Goal: Submit feedback/report problem: Submit feedback/report problem

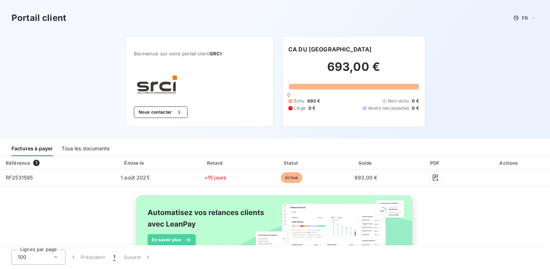
click at [90, 149] on div "Tous les documents" at bounding box center [86, 148] width 48 height 15
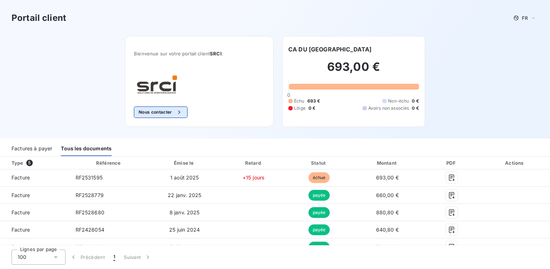
click at [176, 112] on icon "button" at bounding box center [179, 112] width 7 height 7
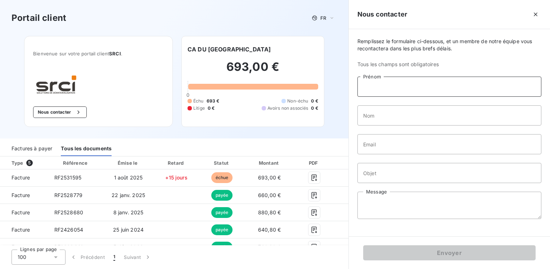
click at [371, 90] on input "Prénom" at bounding box center [449, 87] width 184 height 20
type input "Véronique"
type input "BIANCARELLI"
type input "[EMAIL_ADDRESS][DOMAIN_NAME]"
click at [389, 174] on input "Objet" at bounding box center [449, 173] width 184 height 20
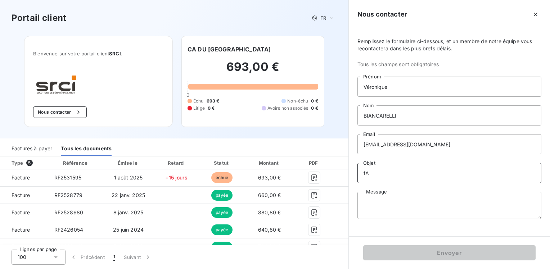
type input "f"
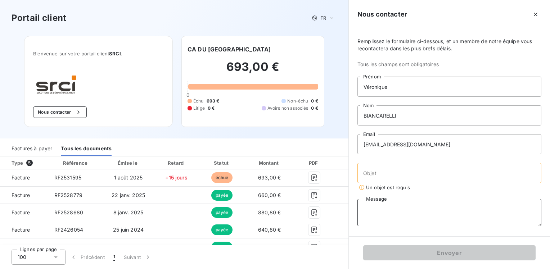
click at [371, 209] on textarea "Message" at bounding box center [449, 212] width 184 height 27
type textarea "b"
type textarea "c"
click at [364, 173] on input "Objet" at bounding box center [449, 173] width 184 height 20
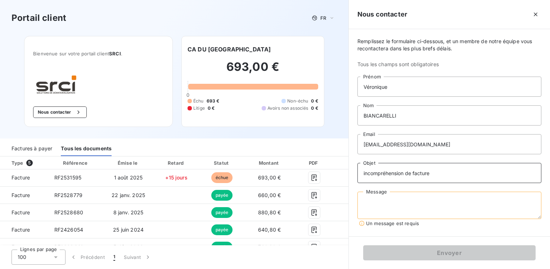
type input "incompréhension de facture"
click at [368, 199] on textarea "Message" at bounding box center [449, 205] width 184 height 27
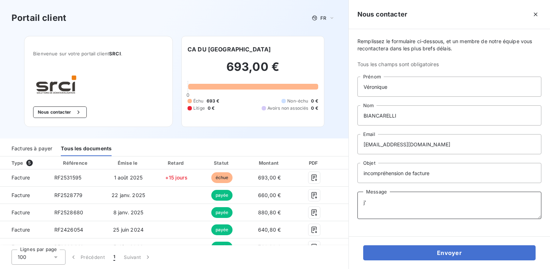
type textarea "j"
click at [468, 208] on textarea "nous avons déjà réglé une facture pour les même prestations pour les mêmes péri…" at bounding box center [449, 205] width 184 height 27
click at [445, 202] on textarea "nous avons déjà réglé une facture pour les même prestations pour les mêmes péri…" at bounding box center [449, 205] width 184 height 27
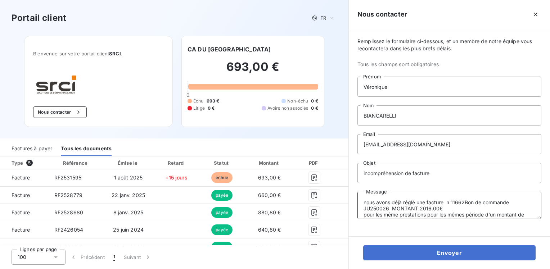
click at [446, 202] on textarea "nous avons déjà réglé une facture n 11662Bon de commande JU250026 MONTANT 2016.…" at bounding box center [449, 205] width 184 height 27
click at [447, 202] on textarea "nous avons déjà réglé une facture n 11662Bon de commande JU250026 MONTANT 2016.…" at bounding box center [449, 205] width 184 height 27
click at [465, 201] on textarea "nous avons déjà réglé une facture n° 11662Bon de commande JU250026 MONTANT 2016…" at bounding box center [449, 205] width 184 height 27
click at [514, 202] on textarea "nous avons déjà réglé une facture n° 11662, Bon de commande JU250026 MONTANT 20…" at bounding box center [449, 205] width 184 height 27
click at [390, 208] on textarea "nous avons déjà réglé une facture n° 11662, Bon de commanden°JU250026 MONTANT 2…" at bounding box center [449, 205] width 184 height 27
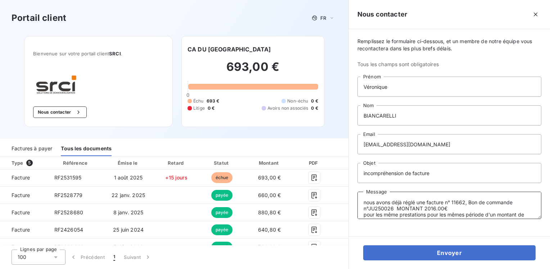
click at [396, 208] on textarea "nous avons déjà réglé une facture n° 11662, Bon de commande n°JU250026 MONTANT …" at bounding box center [449, 205] width 184 height 27
click at [422, 209] on textarea "nous avons déjà réglé une facture n° 11662, Bon de commande n°JU250026 MONTANT …" at bounding box center [449, 205] width 184 height 27
click at [463, 206] on textarea "nous avons déjà réglé une facture n° 11662, Bon de commande n°JU250026 d'un mon…" at bounding box center [449, 205] width 184 height 27
click at [439, 215] on textarea "nous avons déjà réglé une facture n° 11662, Bon de commande n°JU250026 d'un mon…" at bounding box center [449, 205] width 184 height 27
click at [433, 214] on textarea "nous avons déjà réglé une facture n° 11662, Bon de commande n°JU250026 d'un mon…" at bounding box center [449, 205] width 184 height 27
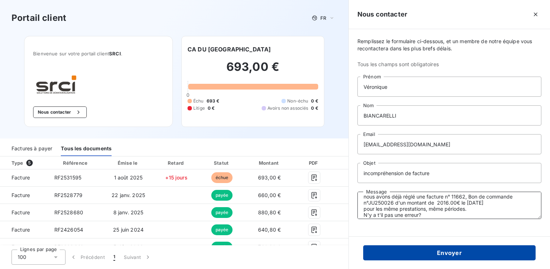
type textarea "nous avons déjà réglé une facture n° 11662, Bon de commande n°JU250026 d'un mon…"
click at [451, 254] on button "Envoyer" at bounding box center [449, 252] width 172 height 15
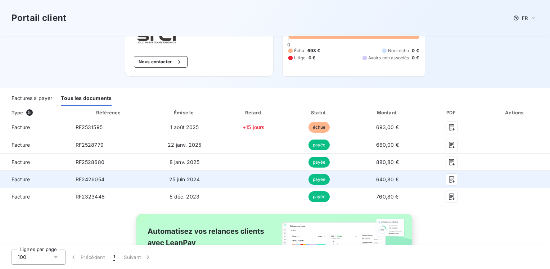
scroll to position [106, 0]
